Goal: Use online tool/utility: Utilize a website feature to perform a specific function

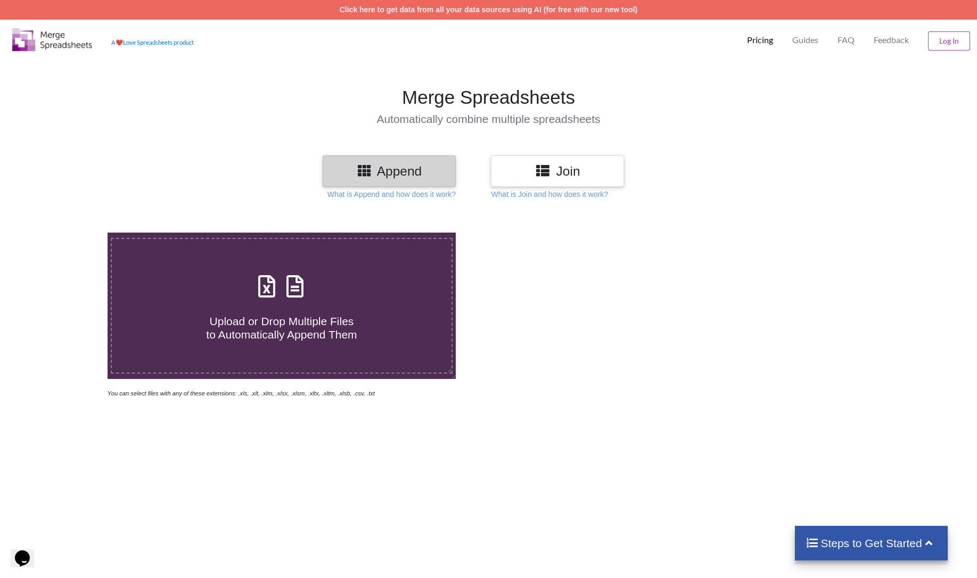
click at [288, 329] on span "Upload or Drop Multiple Files to Automatically Append Them" at bounding box center [281, 328] width 151 height 26
click at [69, 233] on input "Upload or Drop Multiple Files to Automatically Append Them" at bounding box center [69, 233] width 0 height 0
type input "C:\fakepath\05804-1203238-einvoice.csv"
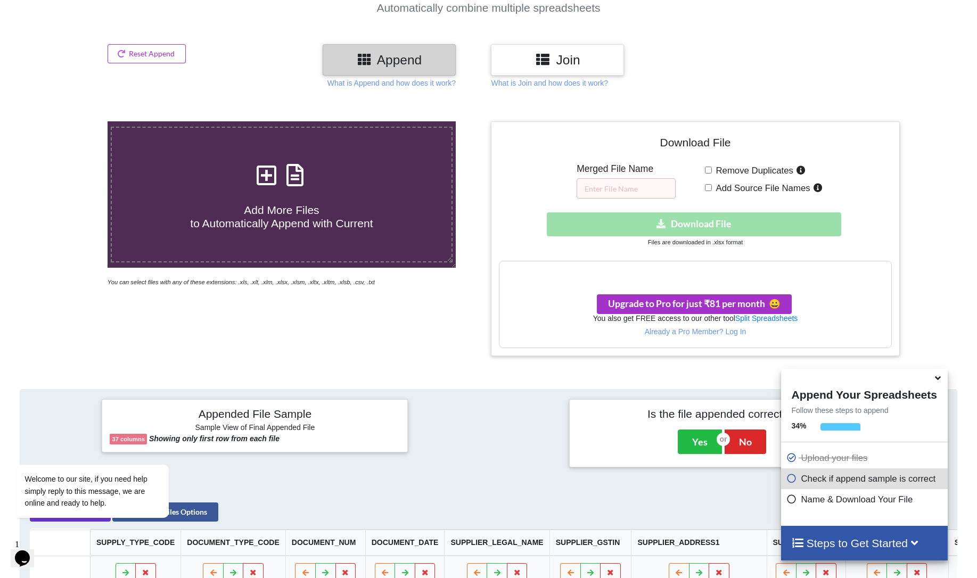
scroll to position [130, 0]
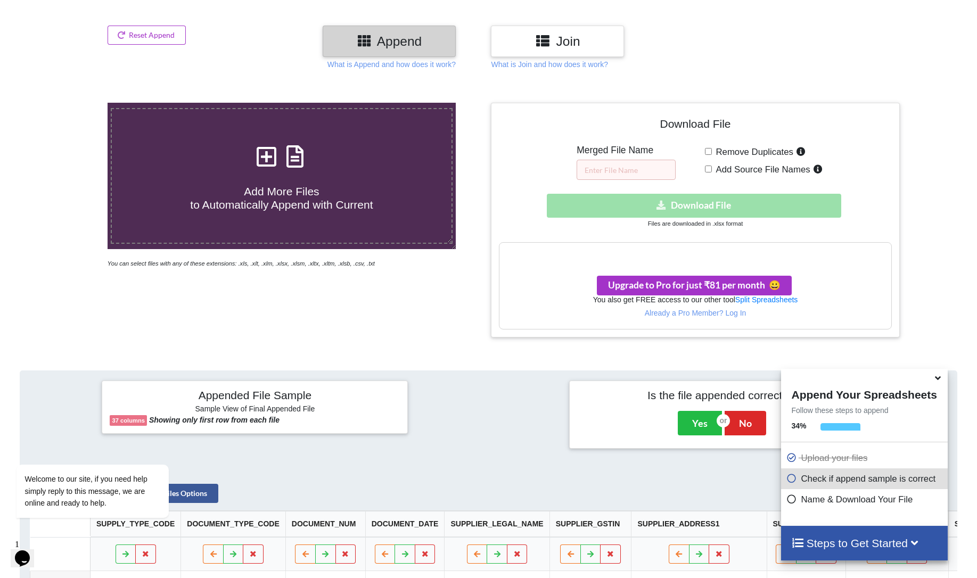
click at [710, 256] on h3 "Your files are more than 1 MB" at bounding box center [696, 254] width 392 height 12
click at [694, 209] on div "Download hidden Download File" at bounding box center [695, 206] width 393 height 24
click at [654, 169] on input "text" at bounding box center [626, 170] width 99 height 20
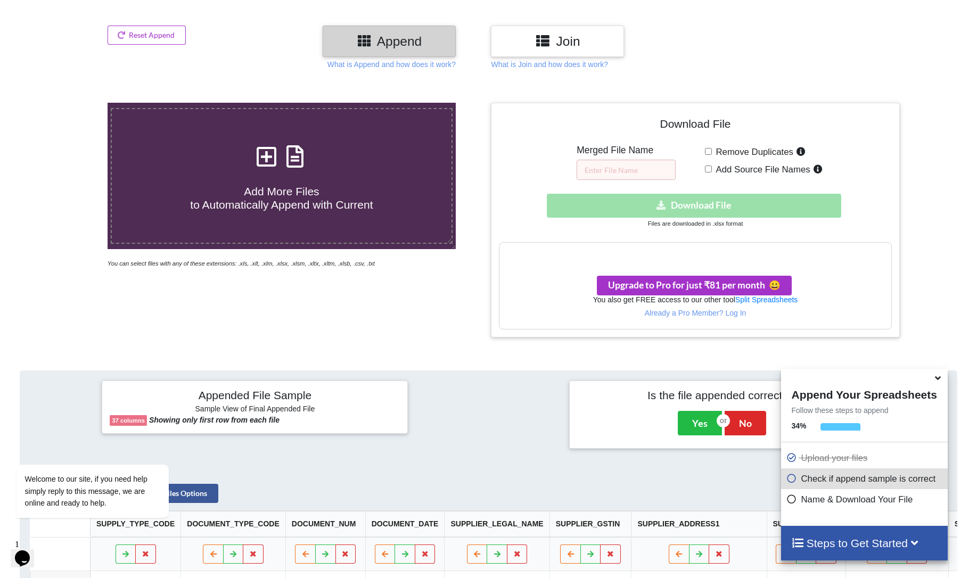
click at [654, 198] on div "Download hidden Download File" at bounding box center [695, 206] width 393 height 24
click at [661, 209] on div "Download hidden Download File" at bounding box center [695, 206] width 393 height 24
click at [707, 155] on input "Remove Duplicates" at bounding box center [708, 151] width 7 height 7
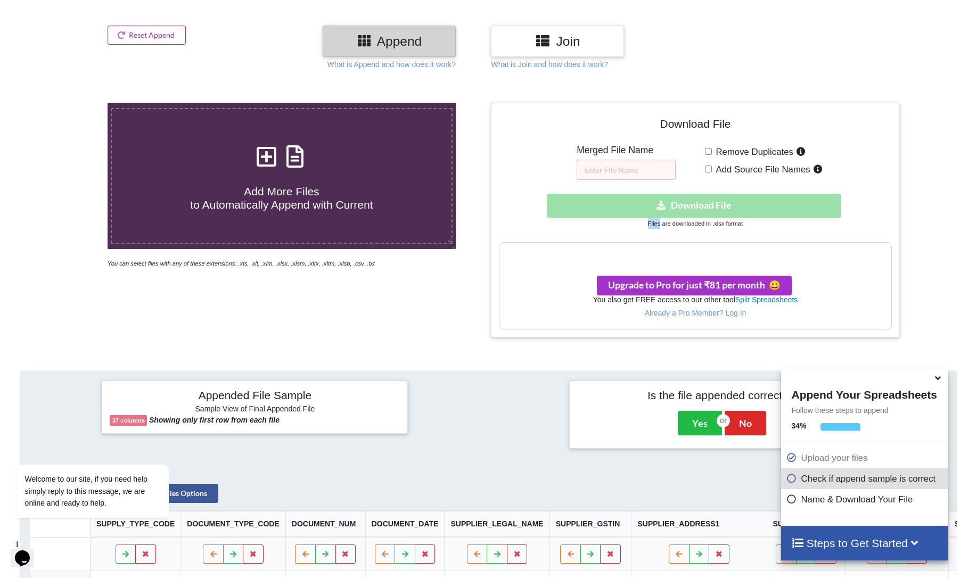
checkbox input "false"
click at [712, 172] on input "Add Source File Names" at bounding box center [708, 169] width 7 height 7
checkbox input "false"
click at [596, 166] on input "text" at bounding box center [626, 170] width 99 height 20
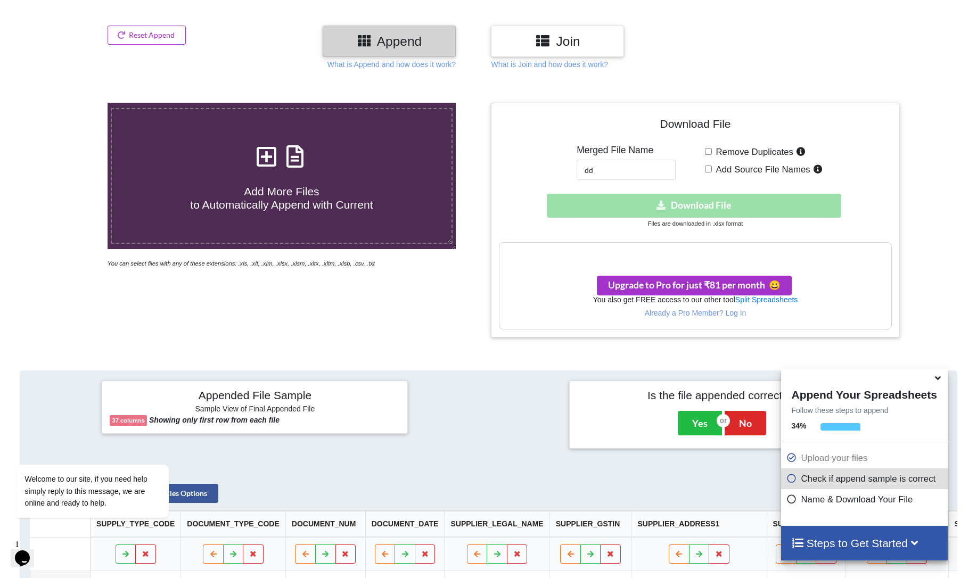
click at [605, 202] on div "Download hidden Download File" at bounding box center [695, 206] width 393 height 24
click at [635, 203] on div "Download hidden Download File" at bounding box center [695, 206] width 393 height 24
click at [678, 205] on div "Download hidden Download File" at bounding box center [695, 206] width 393 height 24
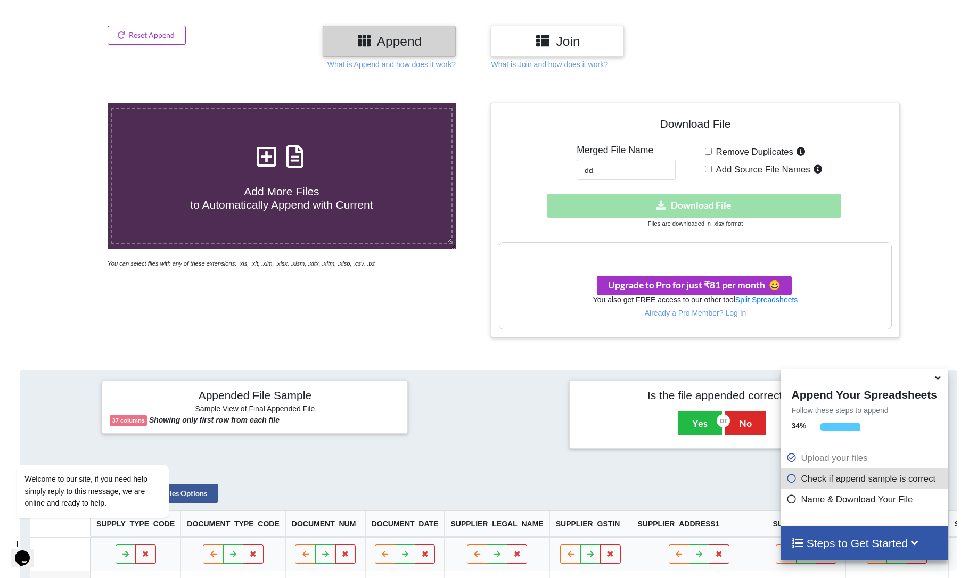
click at [678, 205] on div "Download hidden Download File" at bounding box center [695, 206] width 393 height 24
click at [617, 175] on input "dd" at bounding box center [626, 170] width 99 height 20
type input "dddddd"
click at [712, 254] on h3 "Your files are more than 1 MB" at bounding box center [696, 254] width 392 height 12
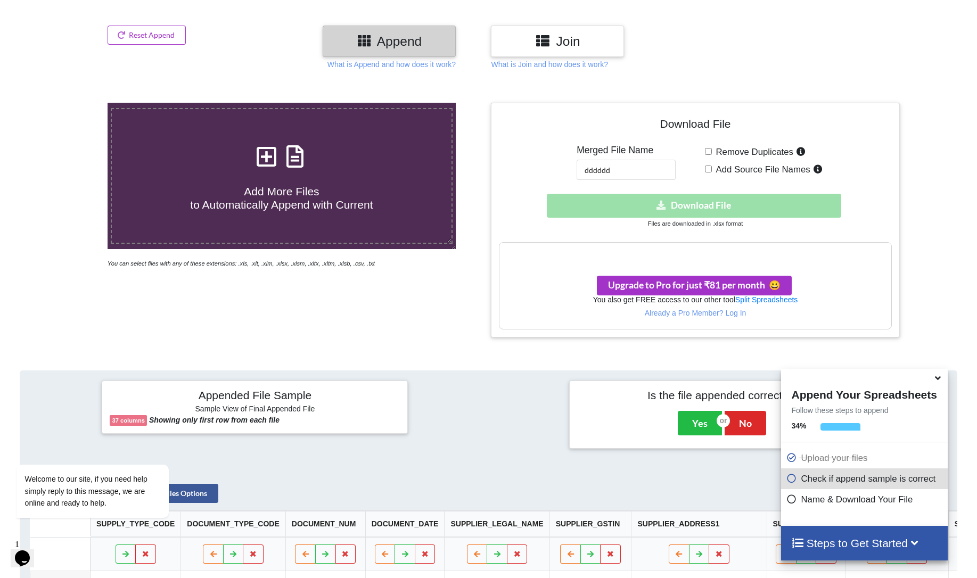
click at [712, 254] on h3 "Your files are more than 1 MB" at bounding box center [696, 254] width 392 height 12
click at [692, 207] on div "Download hidden Download File" at bounding box center [695, 206] width 393 height 24
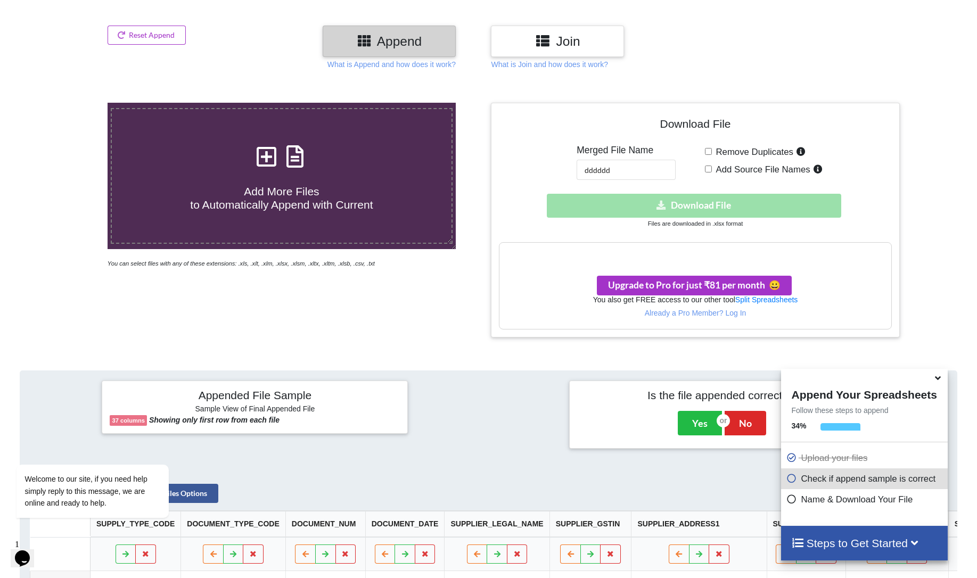
click at [692, 207] on div "Download hidden Download File" at bounding box center [695, 206] width 393 height 24
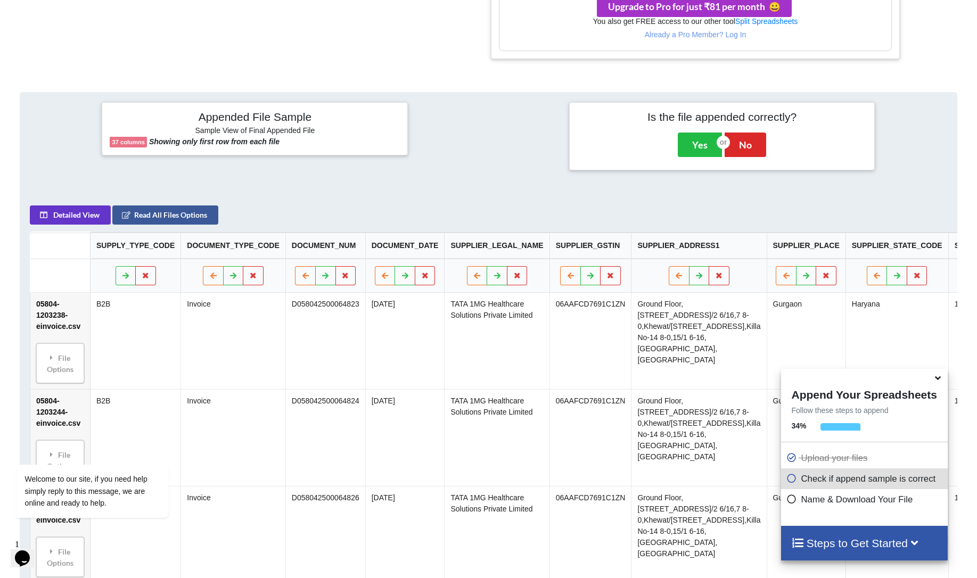
scroll to position [0, 0]
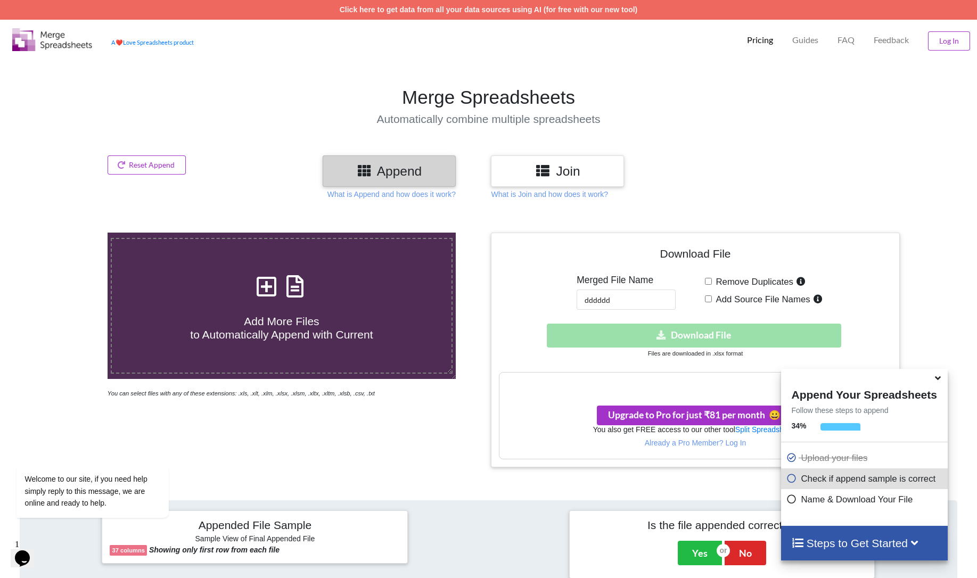
click at [282, 356] on label "Add More Files to Automatically Append with Current" at bounding box center [281, 306] width 341 height 136
click at [69, 233] on input "Add More Files to Automatically Append with Current" at bounding box center [69, 233] width 0 height 0
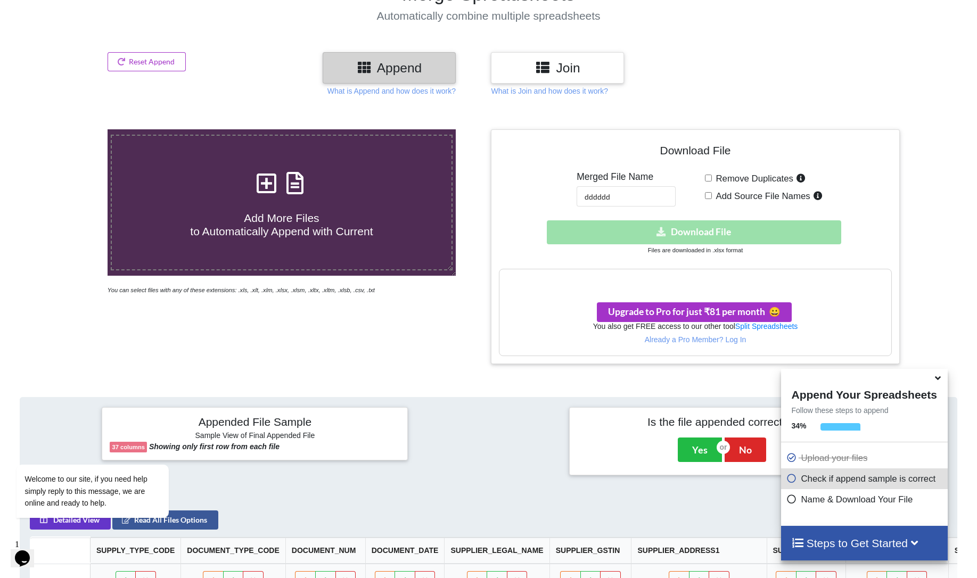
scroll to position [112, 0]
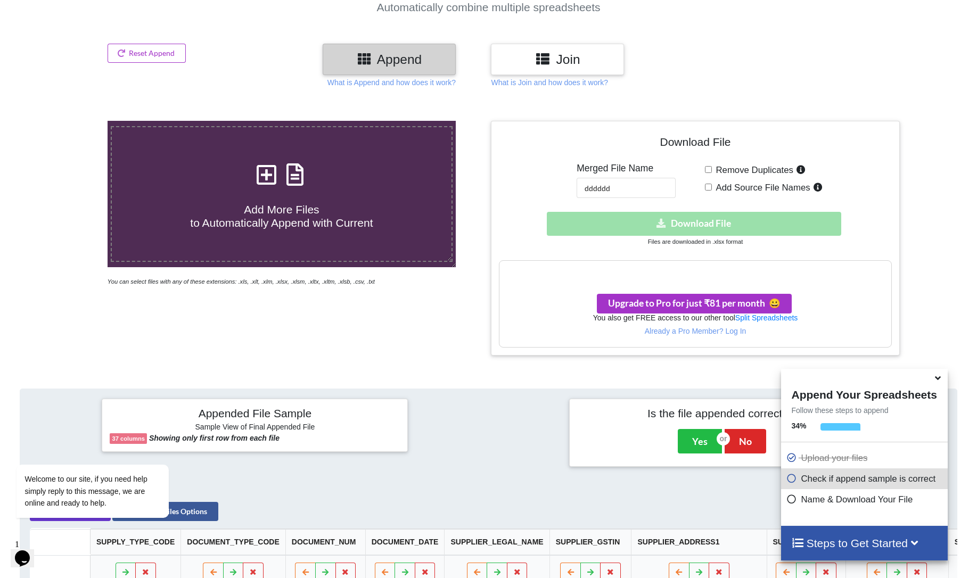
click at [693, 224] on div "Download hidden Download File" at bounding box center [695, 224] width 393 height 24
click at [675, 248] on div "Download File Merged File Name dddddd Remove Duplicates Add Source File Names D…" at bounding box center [695, 238] width 393 height 219
click at [682, 269] on h3 "Your files are more than 1 MB" at bounding box center [696, 272] width 392 height 12
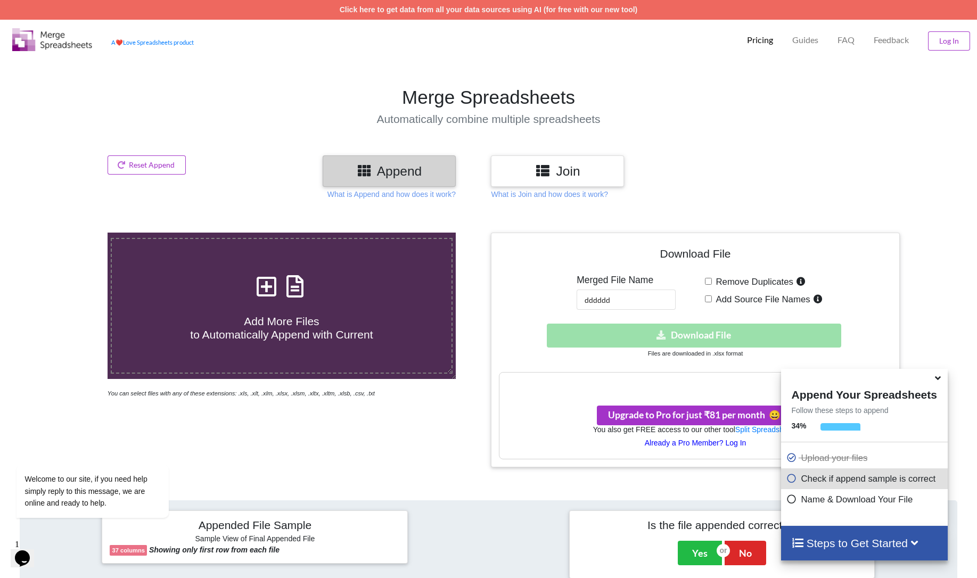
scroll to position [4, 0]
